Goal: Communication & Community: Answer question/provide support

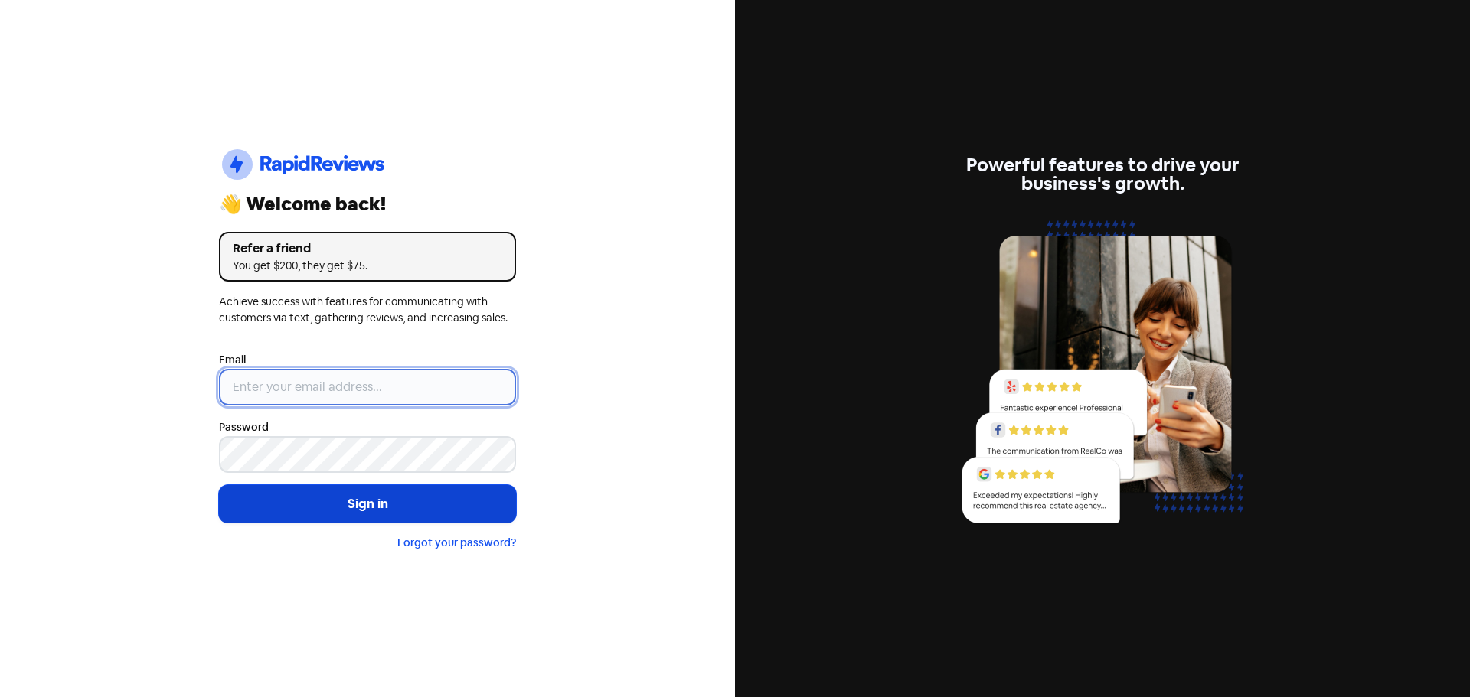
type input "[EMAIL_ADDRESS][PERSON_NAME][DOMAIN_NAME]"
click at [412, 516] on button "Sign in" at bounding box center [367, 504] width 297 height 38
click at [411, 502] on button "Sign in" at bounding box center [367, 504] width 297 height 38
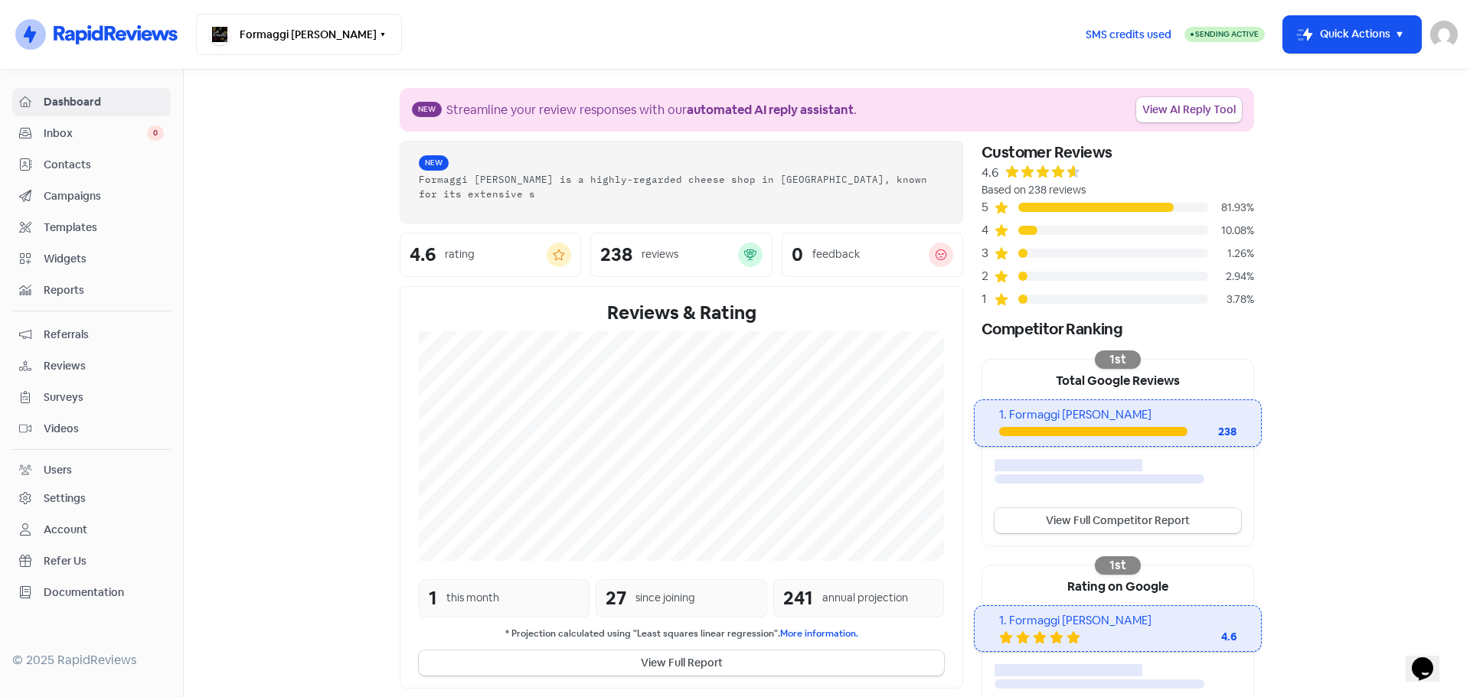
click at [63, 126] on span "Inbox" at bounding box center [95, 134] width 103 height 16
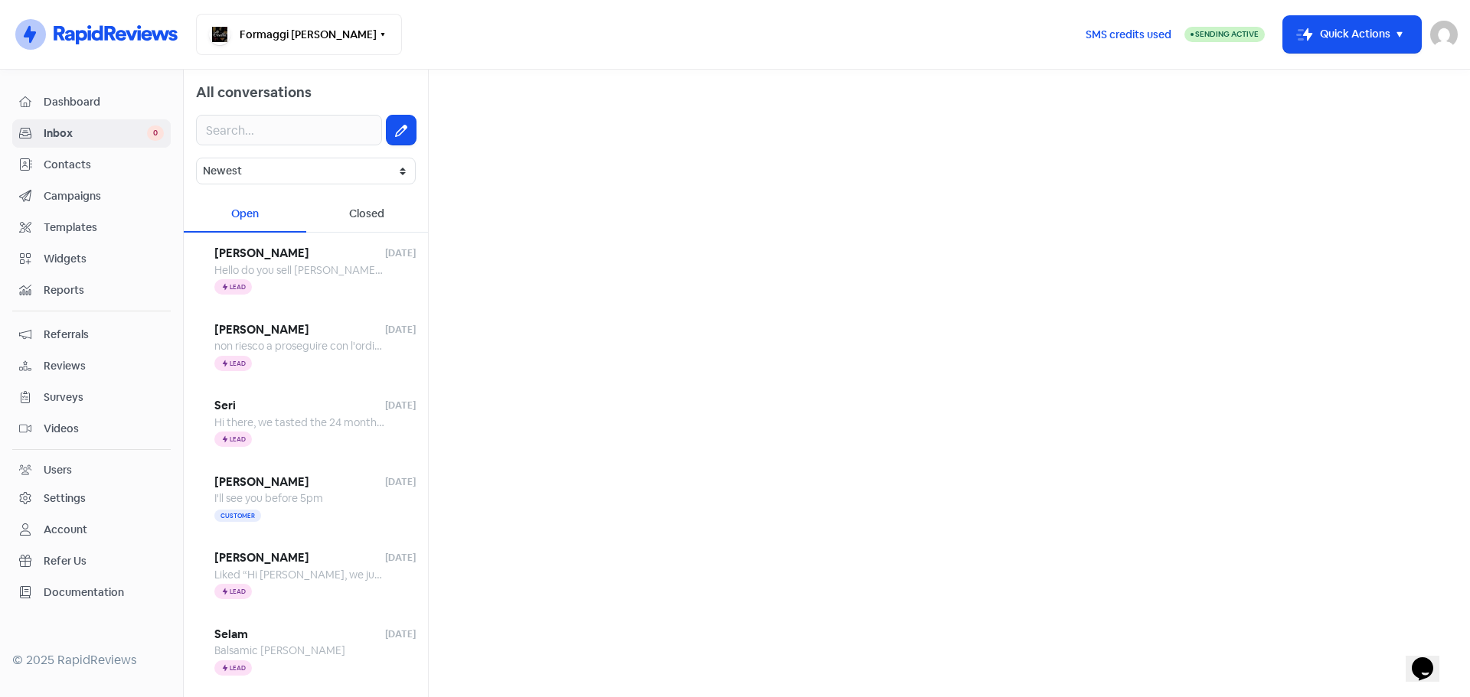
click at [67, 132] on span "Inbox" at bounding box center [95, 134] width 103 height 16
click at [306, 259] on span "[PERSON_NAME]" at bounding box center [299, 254] width 171 height 18
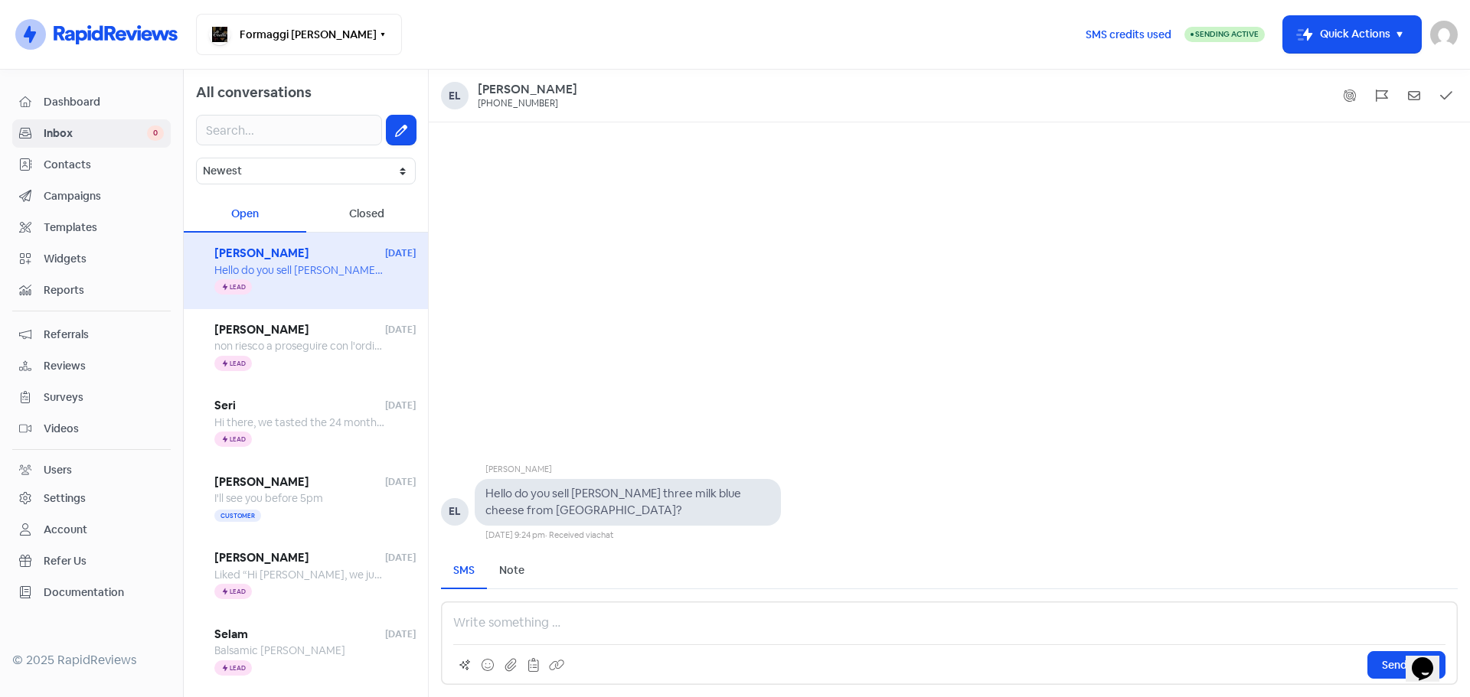
click at [499, 622] on p at bounding box center [949, 623] width 992 height 18
drag, startPoint x: 817, startPoint y: 622, endPoint x: 769, endPoint y: 618, distance: 48.3
click at [769, 618] on p "Hi [PERSON_NAME], thanks for reaching out to [GEOGRAPHIC_DATA]. Sorry we curren…" at bounding box center [949, 623] width 992 height 18
click at [842, 618] on p "Hi [PERSON_NAME], thanks for reaching out to [GEOGRAPHIC_DATA]. Sorry we curren…" at bounding box center [949, 623] width 992 height 18
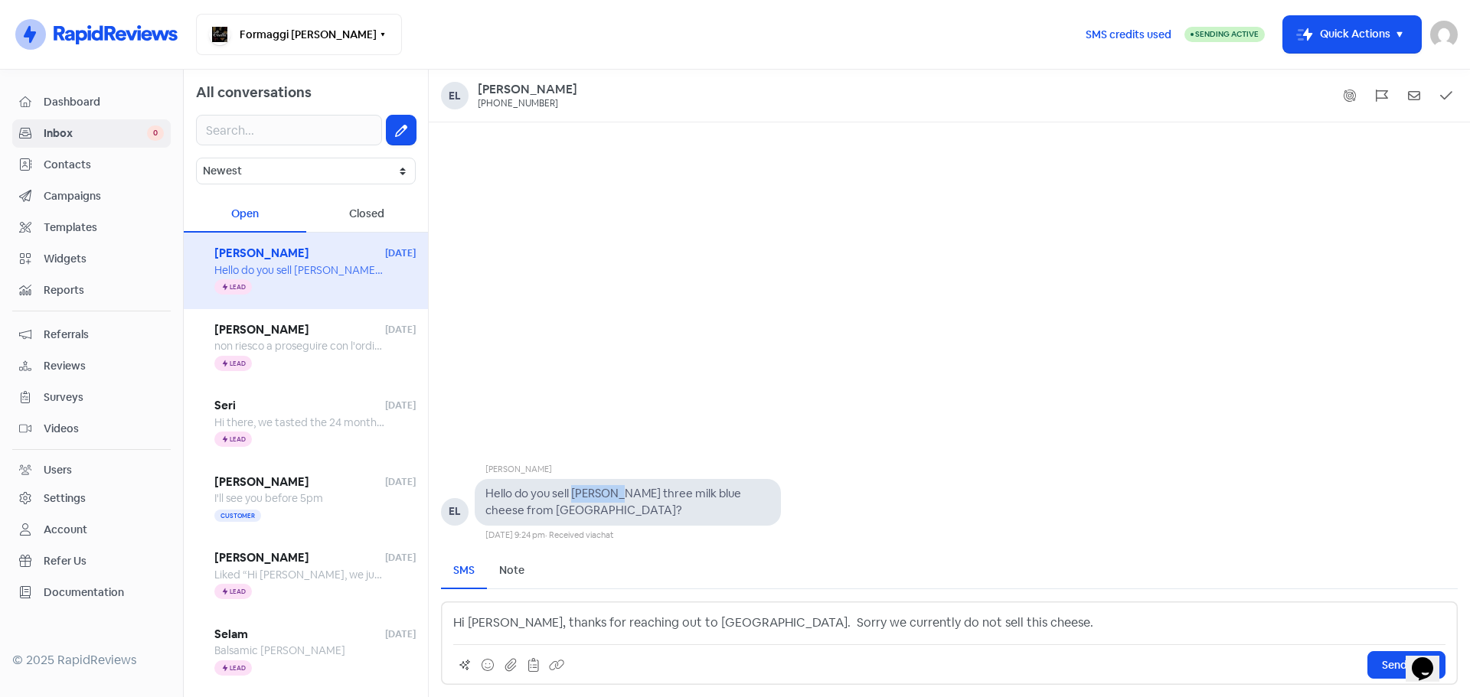
drag, startPoint x: 619, startPoint y: 494, endPoint x: 573, endPoint y: 487, distance: 46.4
click at [573, 487] on pre "Hello do you sell [PERSON_NAME] three milk blue cheese from [GEOGRAPHIC_DATA]?" at bounding box center [614, 502] width 258 height 32
copy pre "[PERSON_NAME]"
click at [958, 617] on p "Hi [PERSON_NAME], thanks for reaching out to [GEOGRAPHIC_DATA]. Sorry we curren…" at bounding box center [949, 623] width 992 height 18
click at [1385, 664] on span "Send SMS" at bounding box center [1406, 665] width 49 height 16
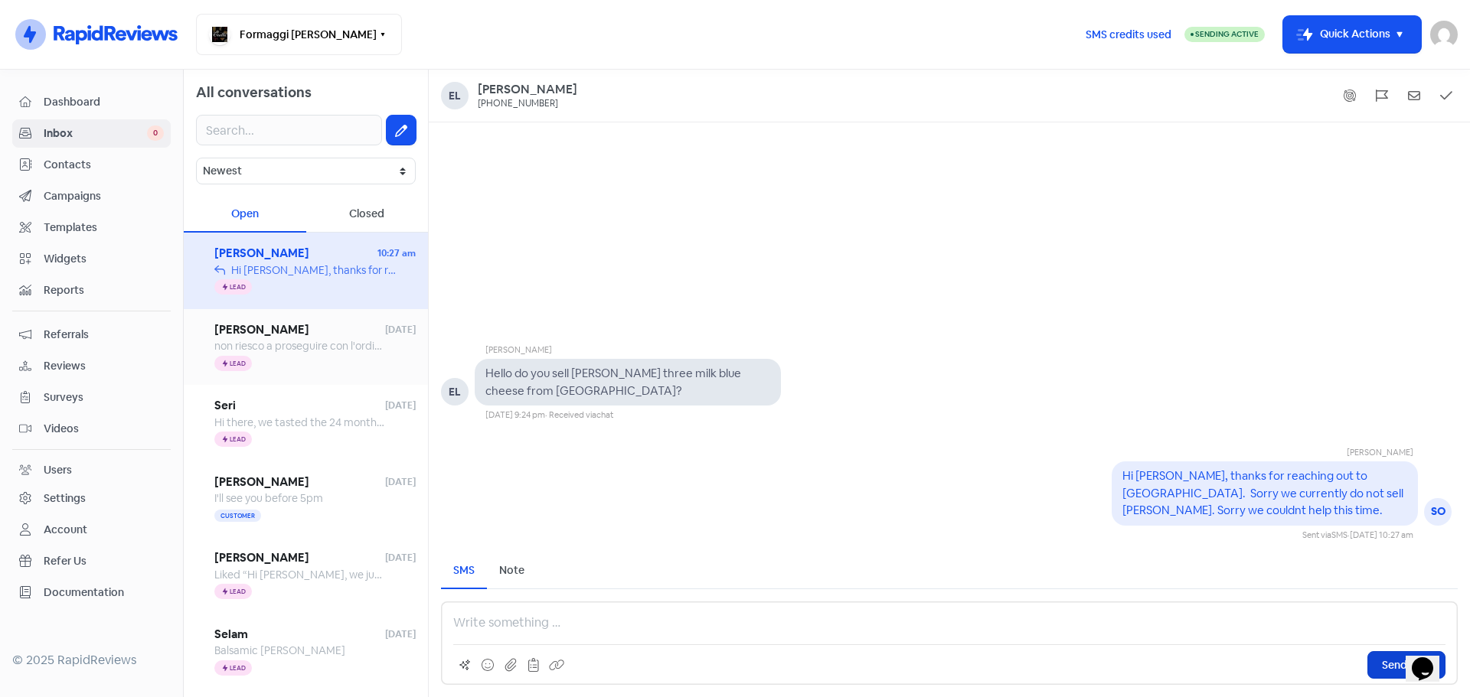
click at [301, 347] on span "non riesco a proseguire con l'ordine" at bounding box center [300, 346] width 172 height 14
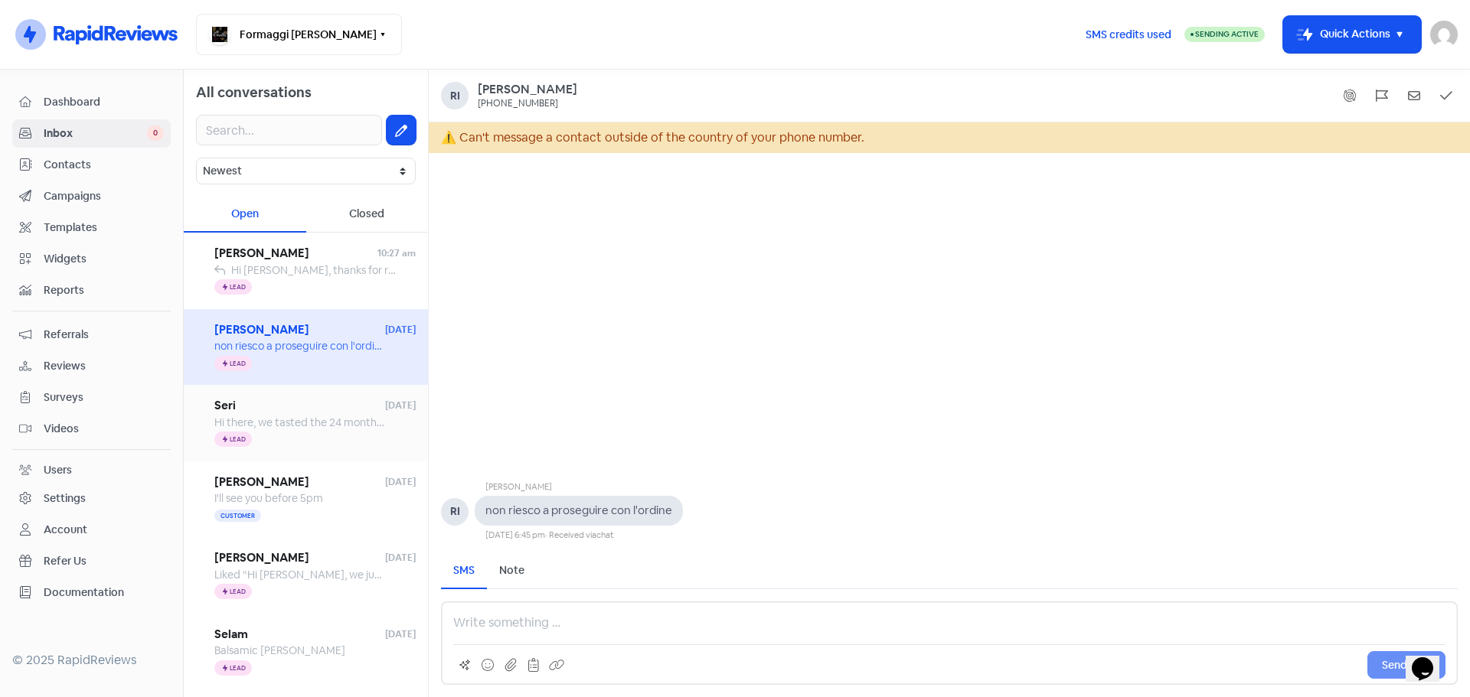
click at [302, 426] on span "Hi there, we tasted the 24 month prosciutto in store [DATE] and want to make an…" at bounding box center [497, 423] width 566 height 14
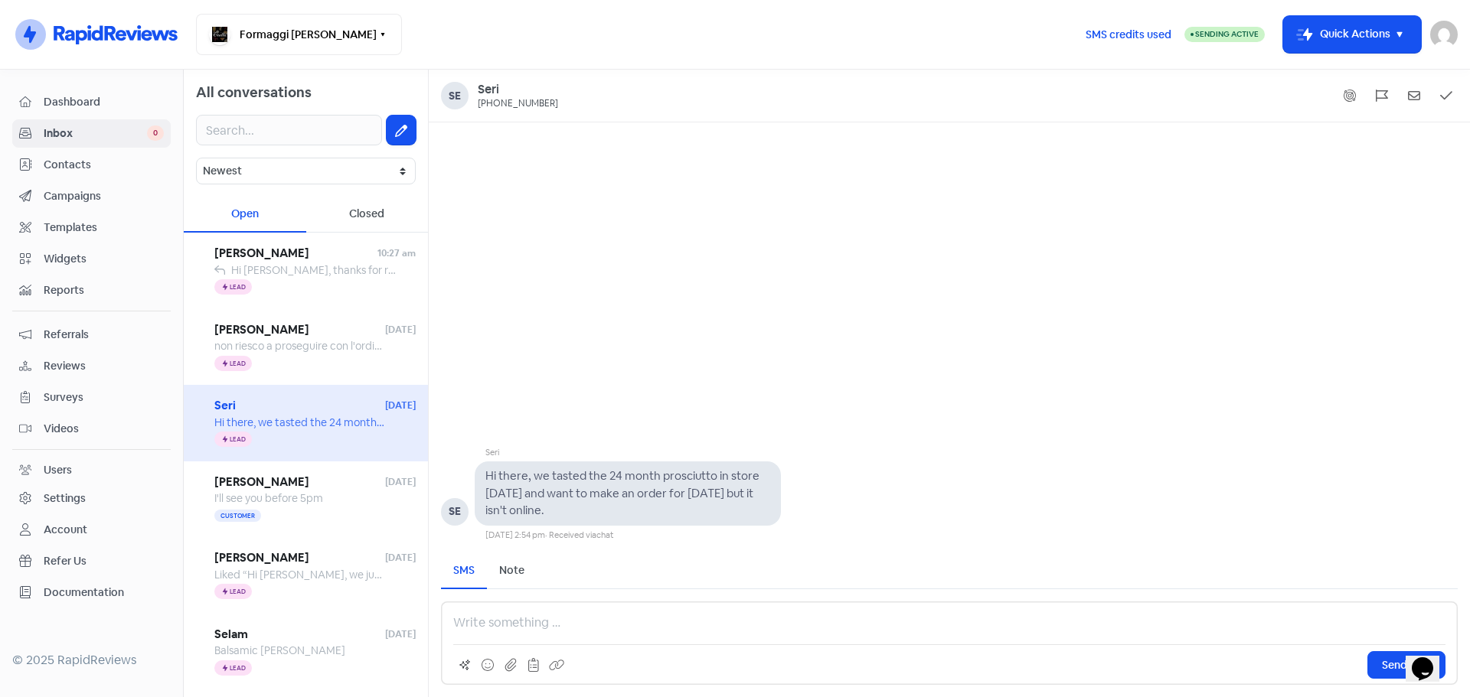
click at [481, 622] on p at bounding box center [949, 623] width 992 height 18
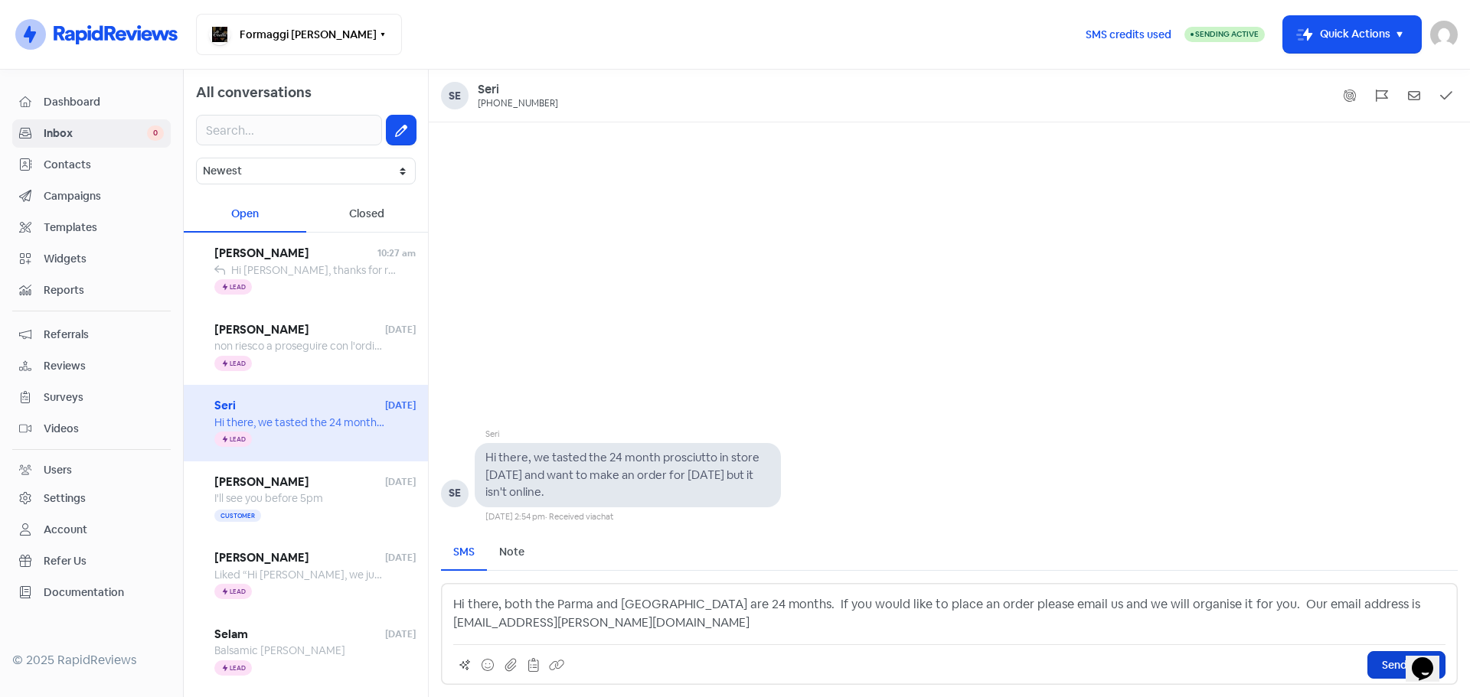
click at [1389, 663] on span "Send SMS" at bounding box center [1406, 665] width 49 height 16
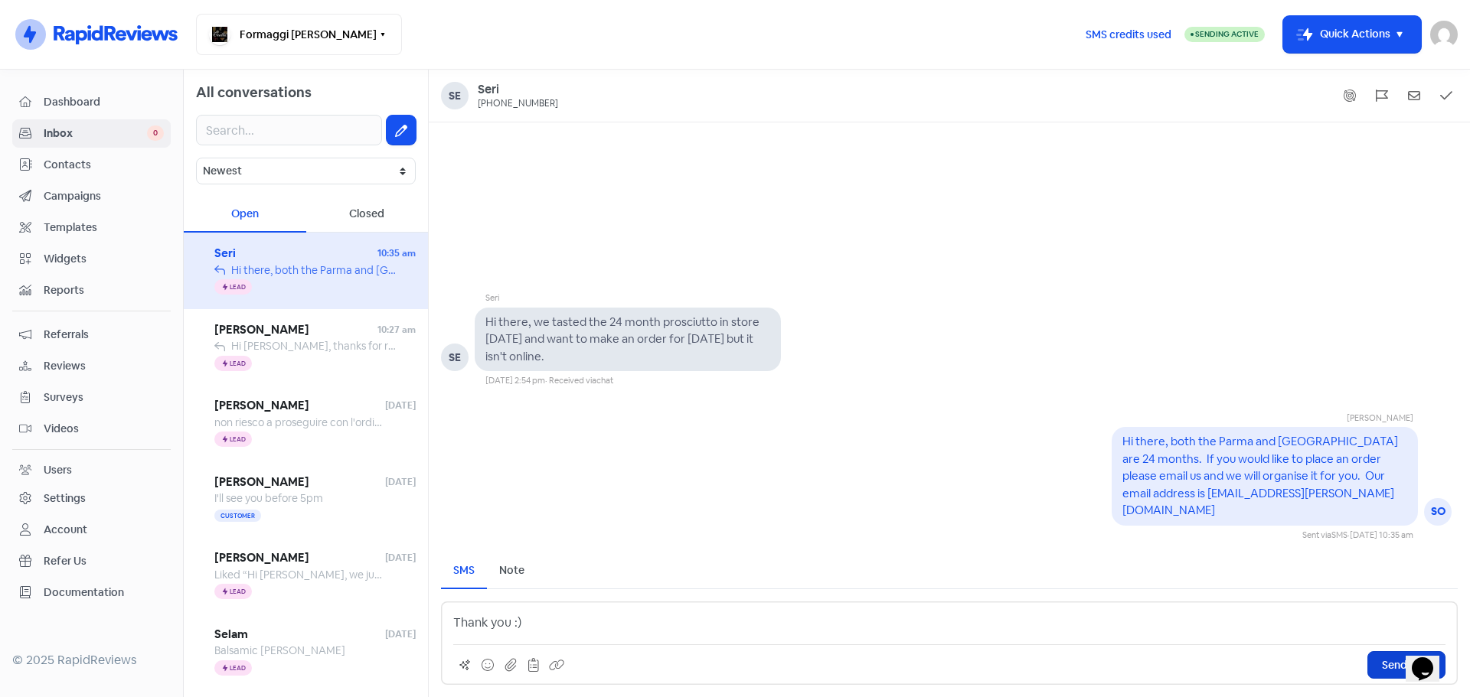
click at [1391, 665] on span "Send SMS" at bounding box center [1406, 665] width 49 height 16
